Goal: Task Accomplishment & Management: Manage account settings

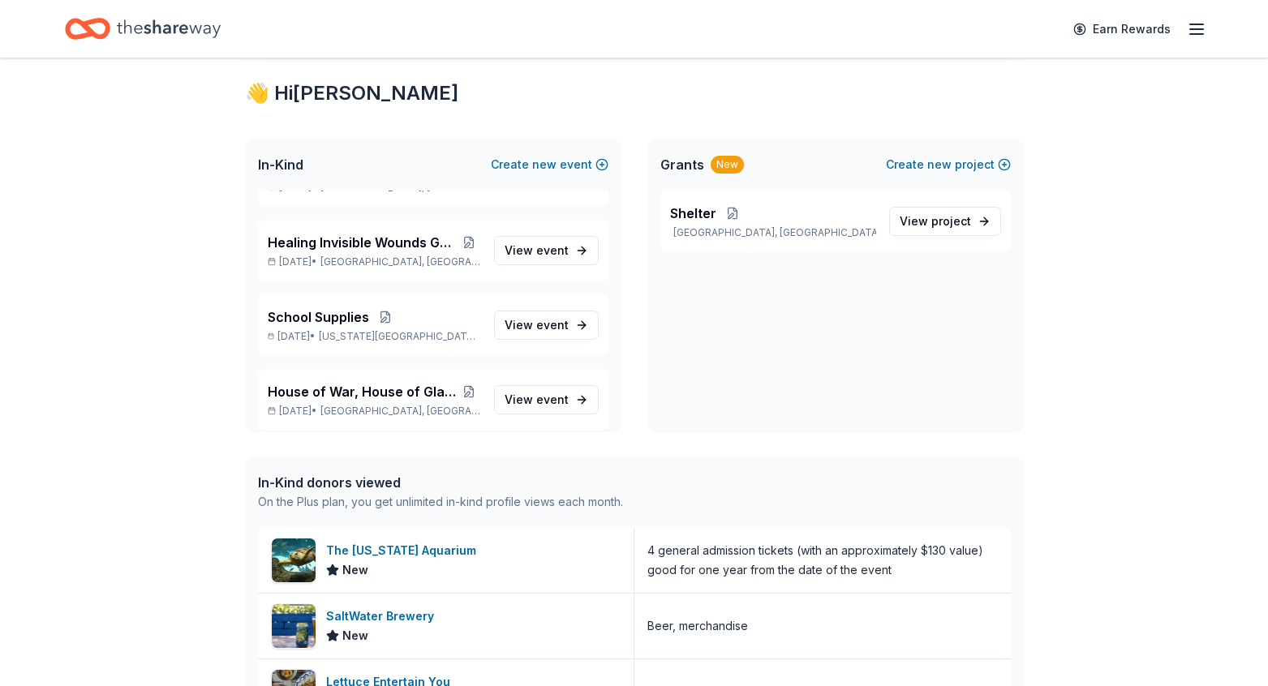
scroll to position [253, 0]
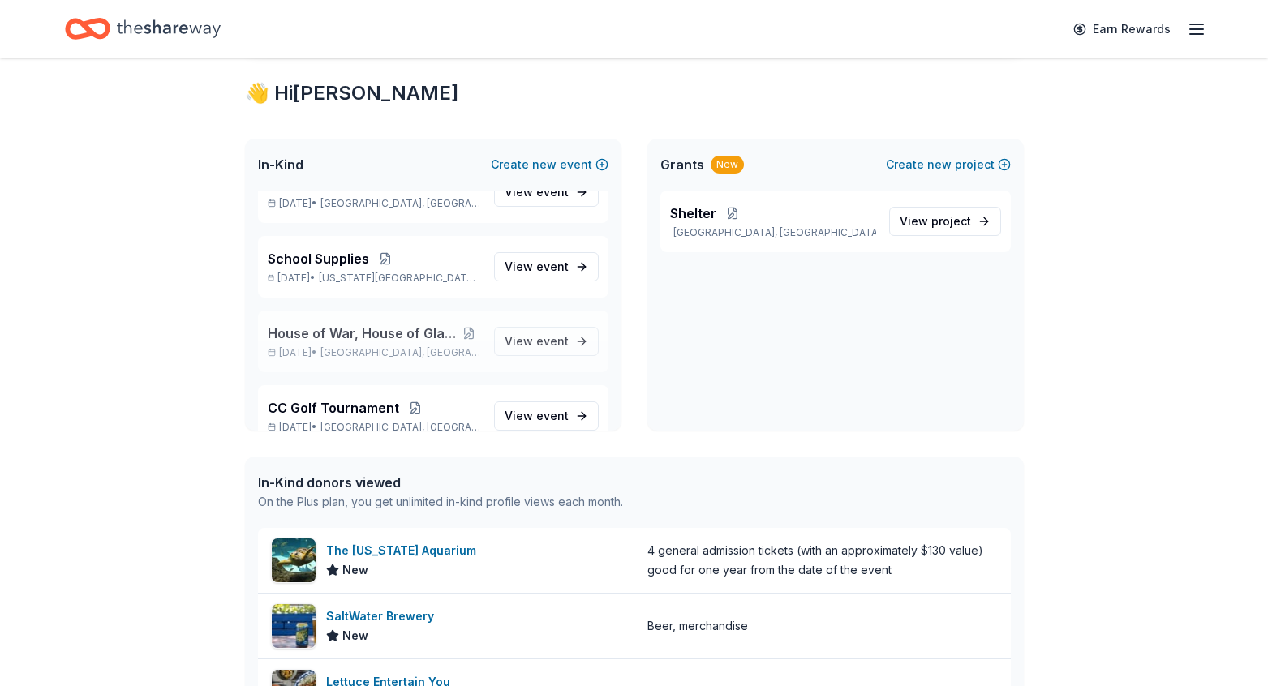
click at [380, 333] on span "House of War, House of Glass Screening" at bounding box center [363, 333] width 190 height 19
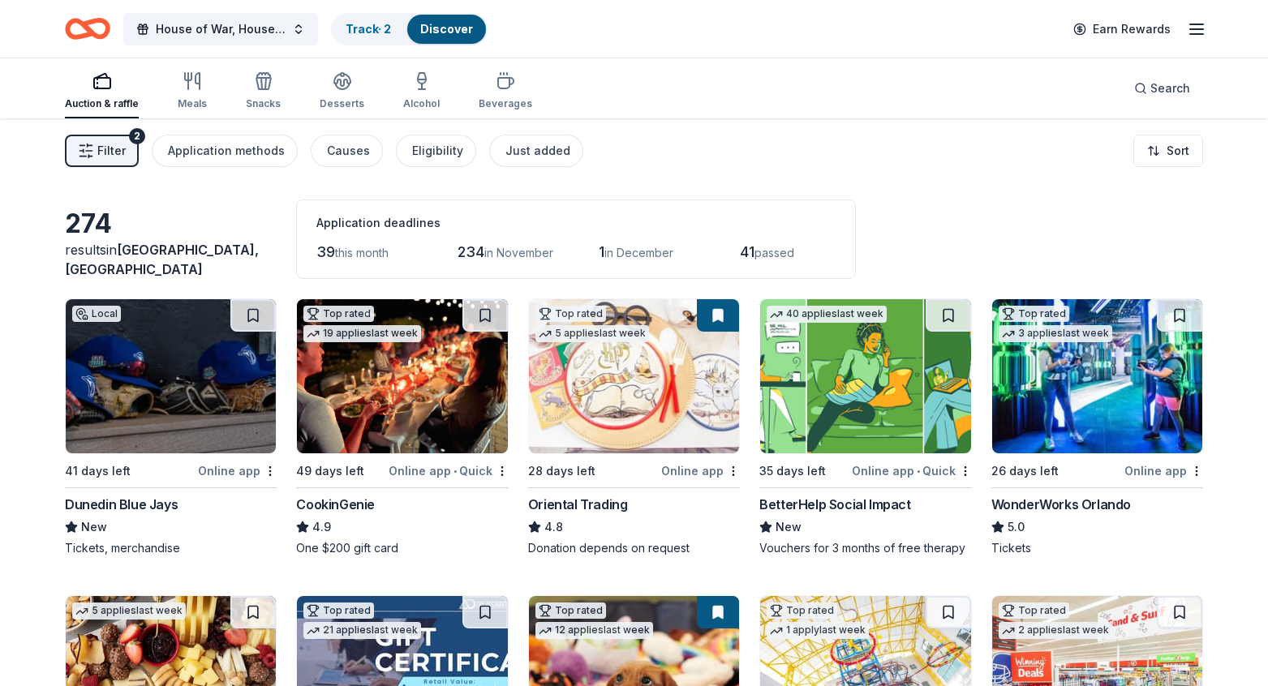
click at [1123, 35] on div "Earn Rewards" at bounding box center [1135, 29] width 143 height 38
click at [1123, 29] on line "button" at bounding box center [1196, 29] width 13 height 0
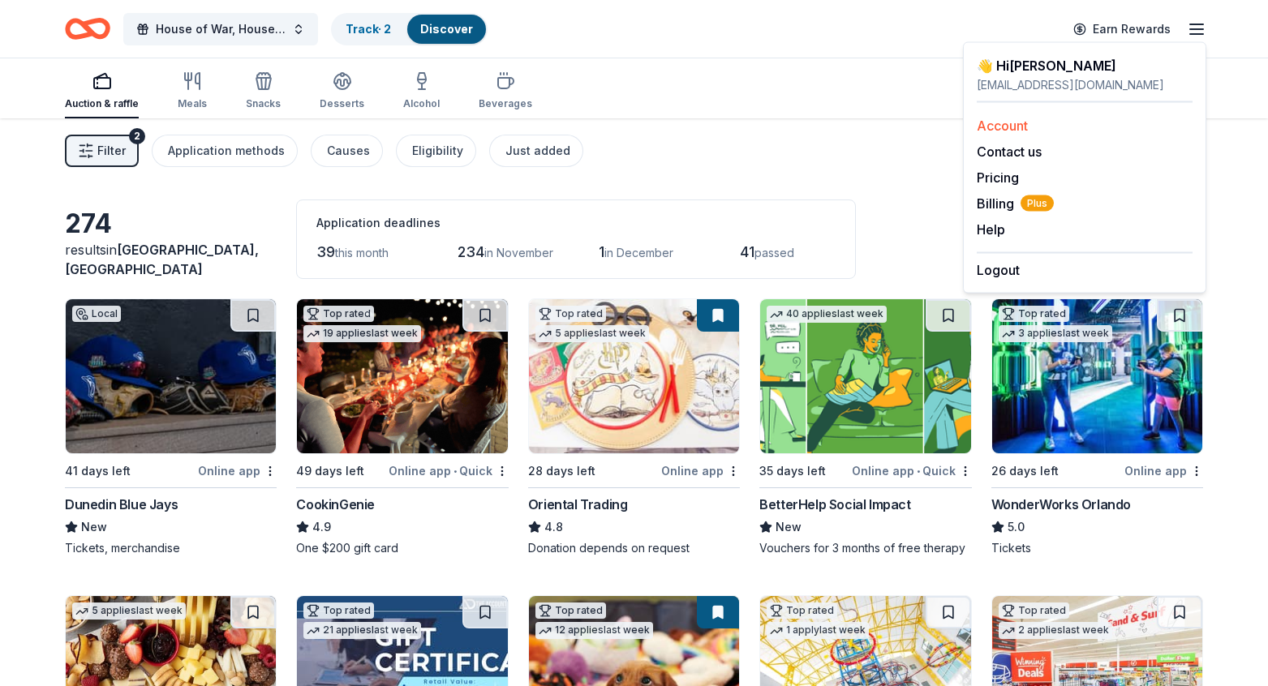
click at [1003, 121] on link "Account" at bounding box center [1002, 126] width 51 height 16
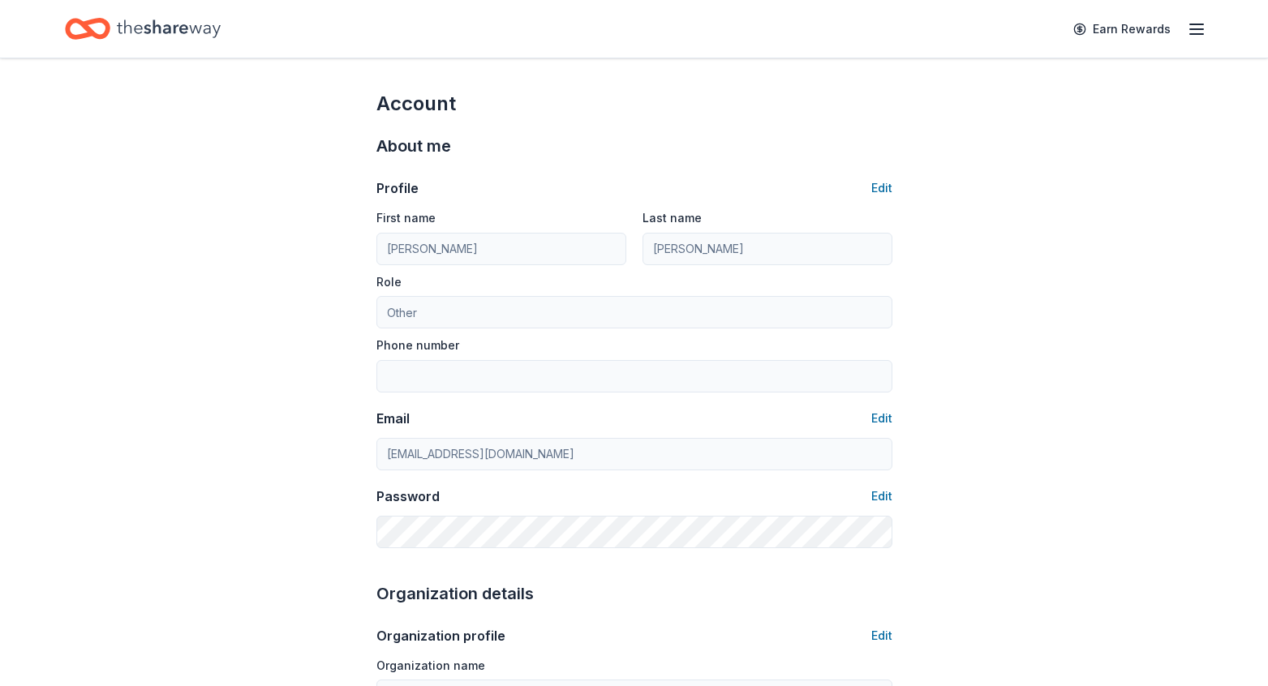
click at [1123, 30] on icon "button" at bounding box center [1196, 28] width 19 height 19
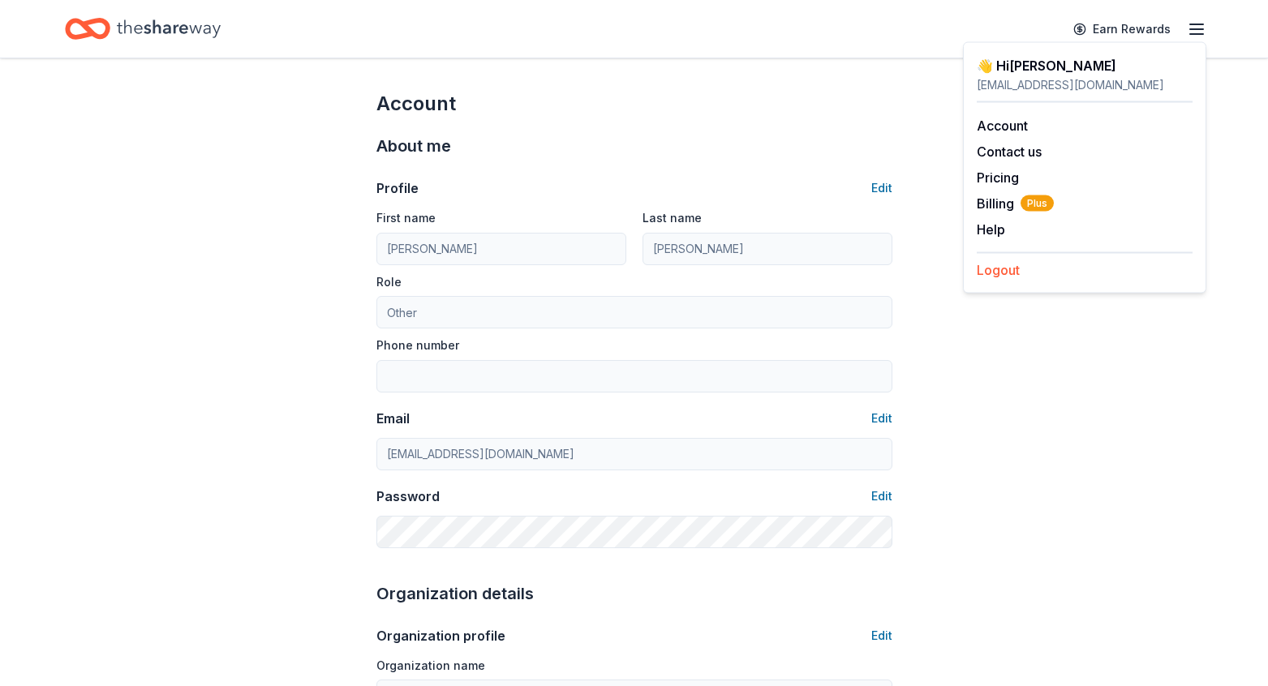
click at [1010, 272] on button "Logout" at bounding box center [998, 269] width 43 height 19
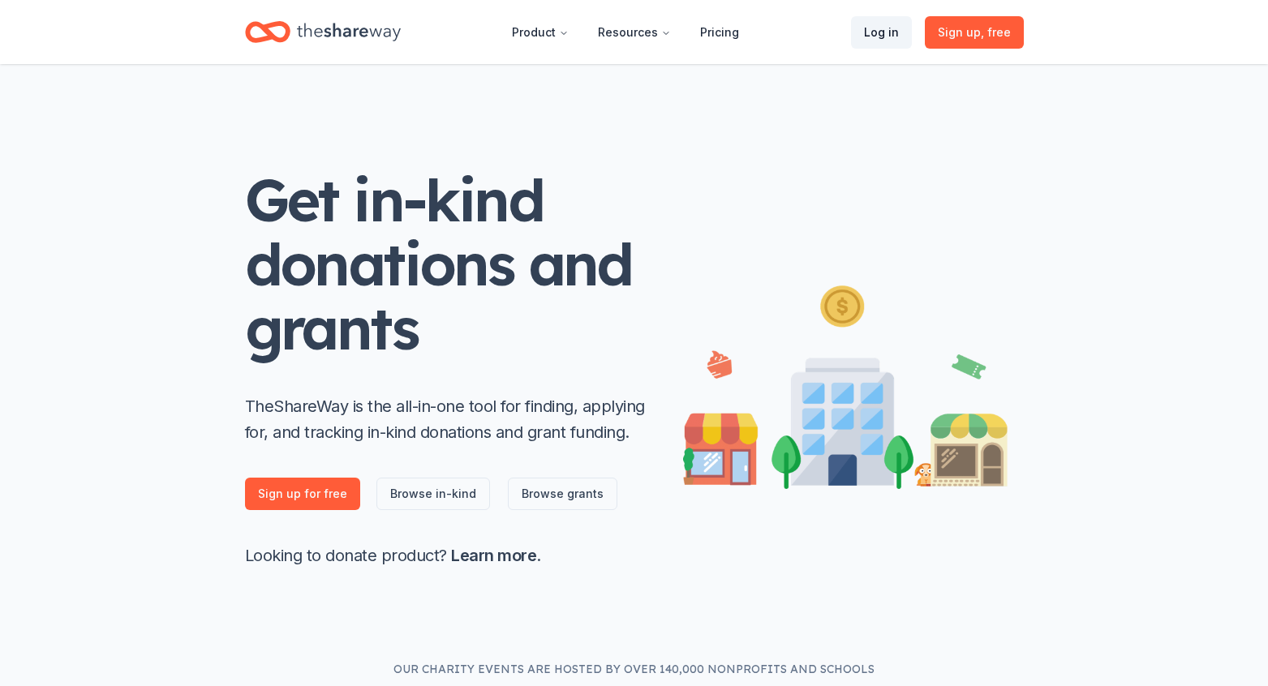
click at [883, 32] on link "Log in" at bounding box center [881, 32] width 61 height 32
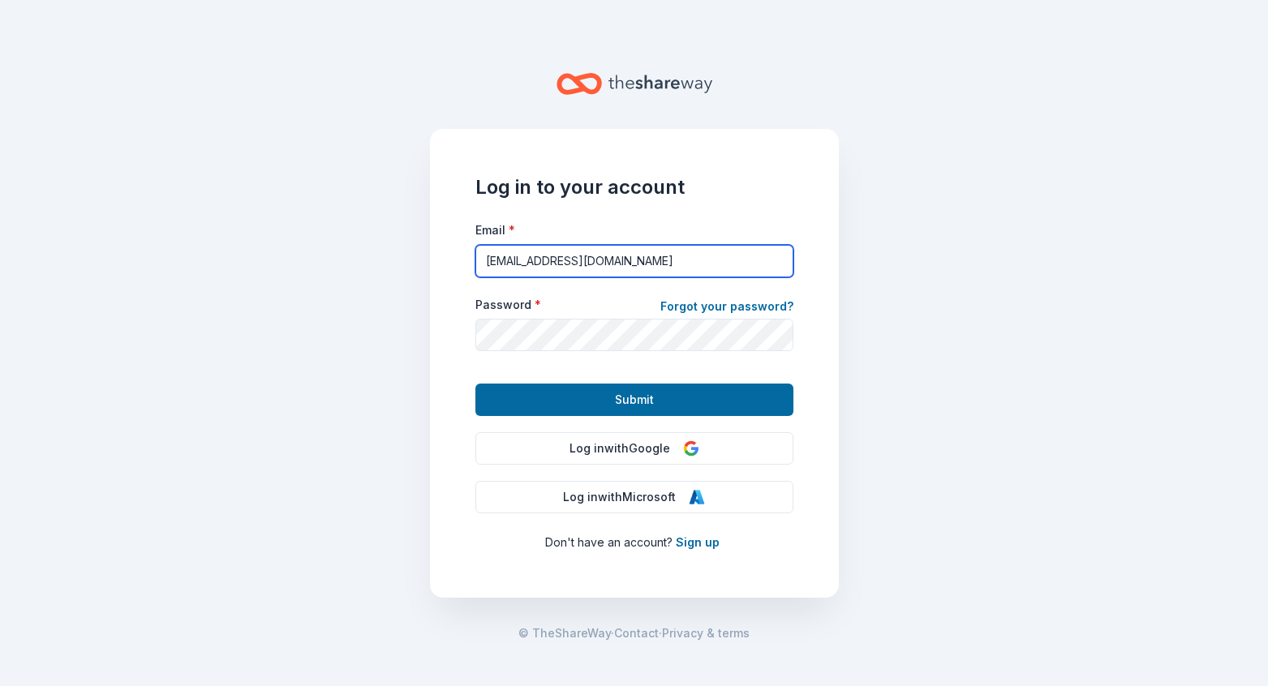
click at [699, 254] on input "[EMAIL_ADDRESS][DOMAIN_NAME]" at bounding box center [634, 261] width 318 height 32
type input "[EMAIL_ADDRESS][DOMAIN_NAME]"
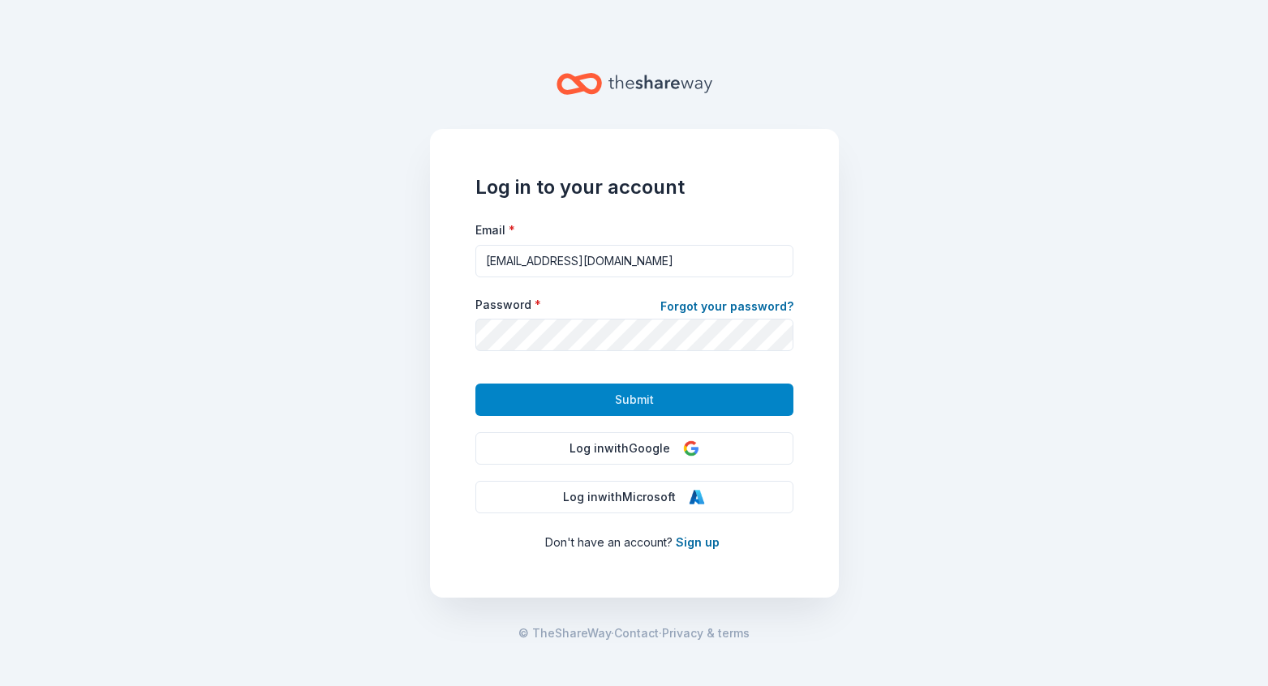
click at [620, 406] on span "Submit" at bounding box center [634, 399] width 39 height 19
